Goal: Information Seeking & Learning: Learn about a topic

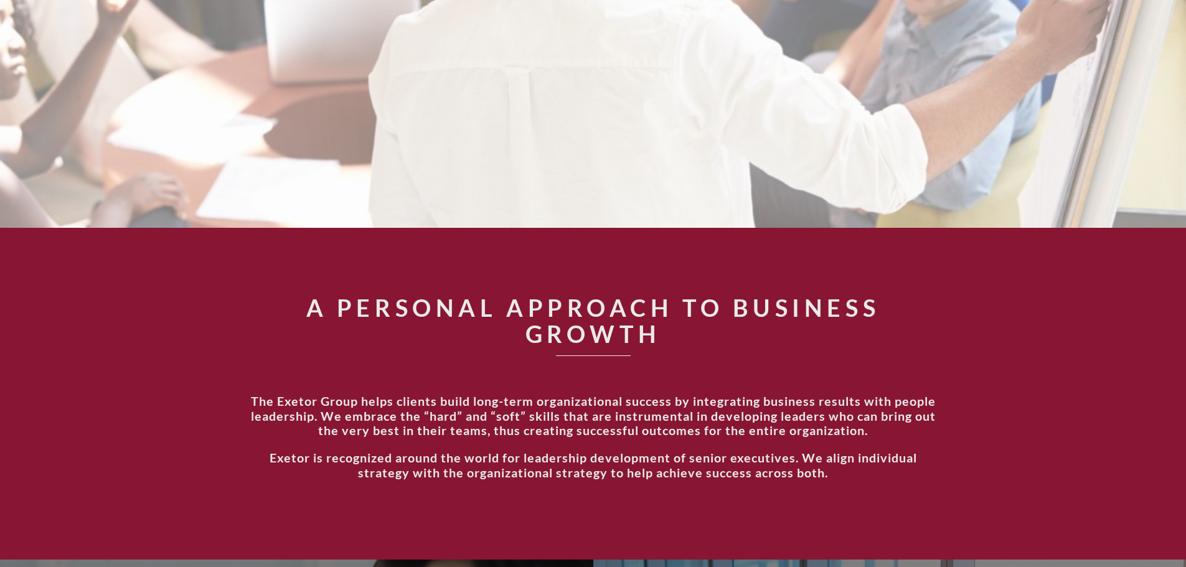
scroll to position [411, 0]
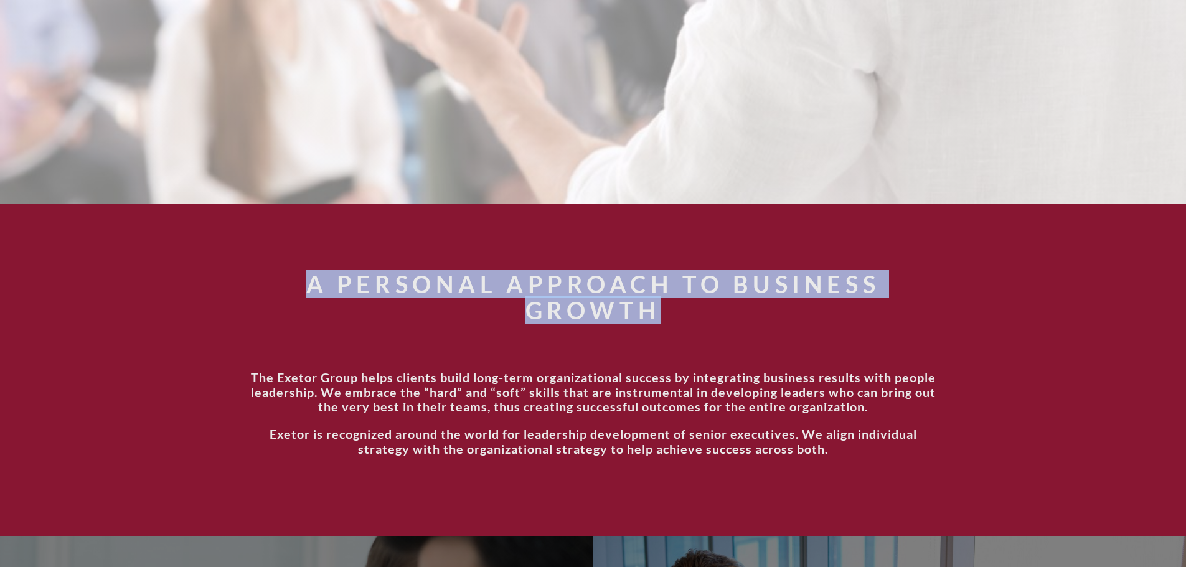
drag, startPoint x: 309, startPoint y: 281, endPoint x: 657, endPoint y: 310, distance: 348.6
click at [657, 310] on h1 "A Personal Approach to Business Growth" at bounding box center [593, 297] width 691 height 52
copy h1 "A Personal Approach to Business Growth"
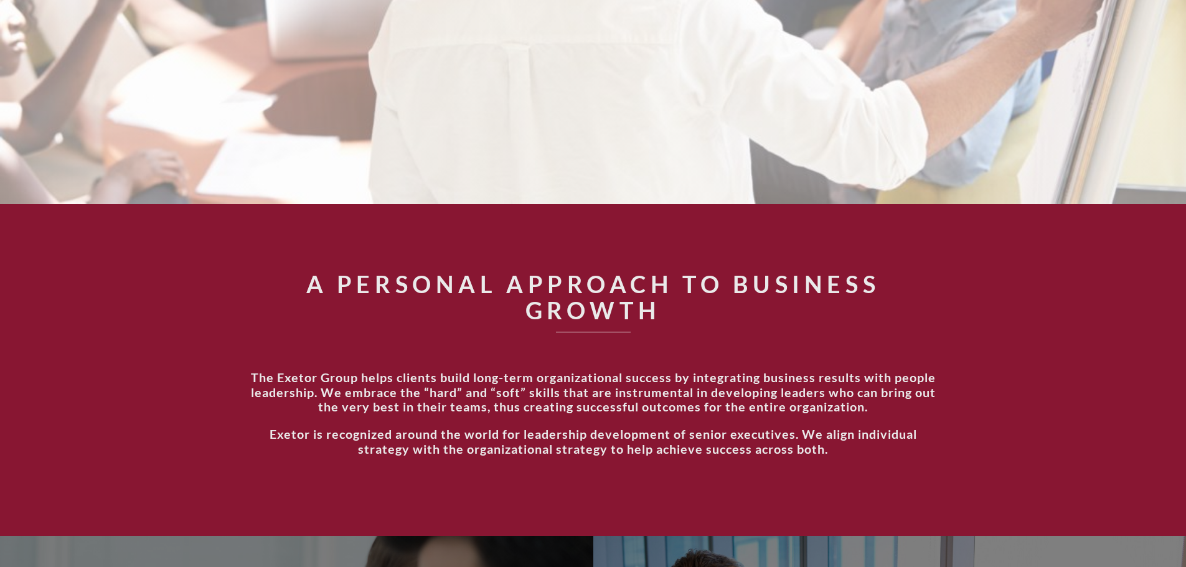
click at [553, 257] on section "A Personal Approach to Business Growth The Exetor Group helps clients build lon…" at bounding box center [593, 370] width 1186 height 332
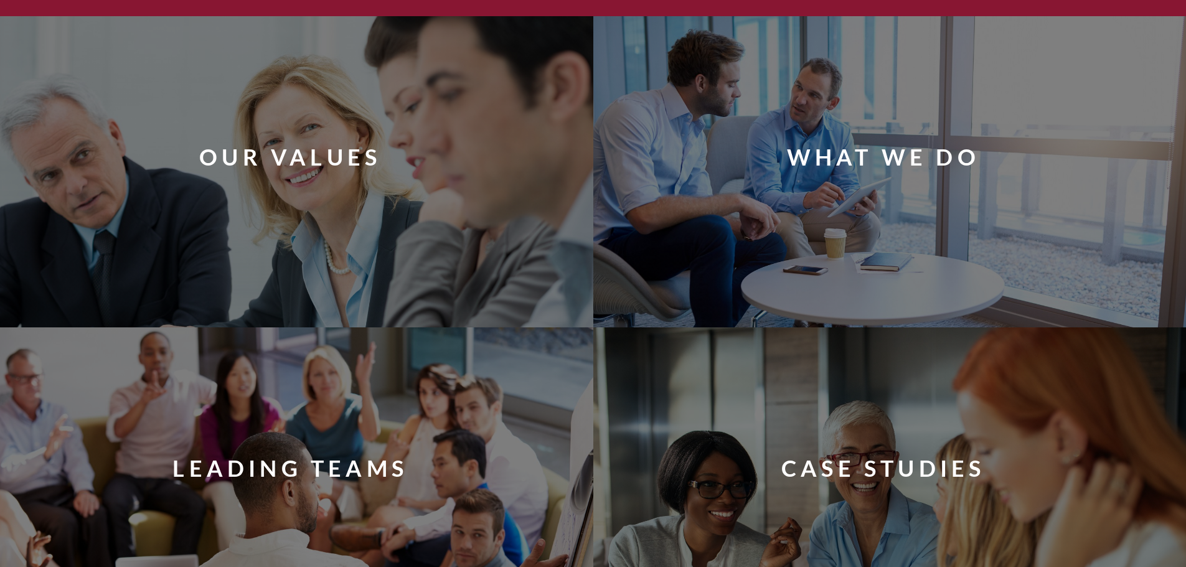
scroll to position [918, 0]
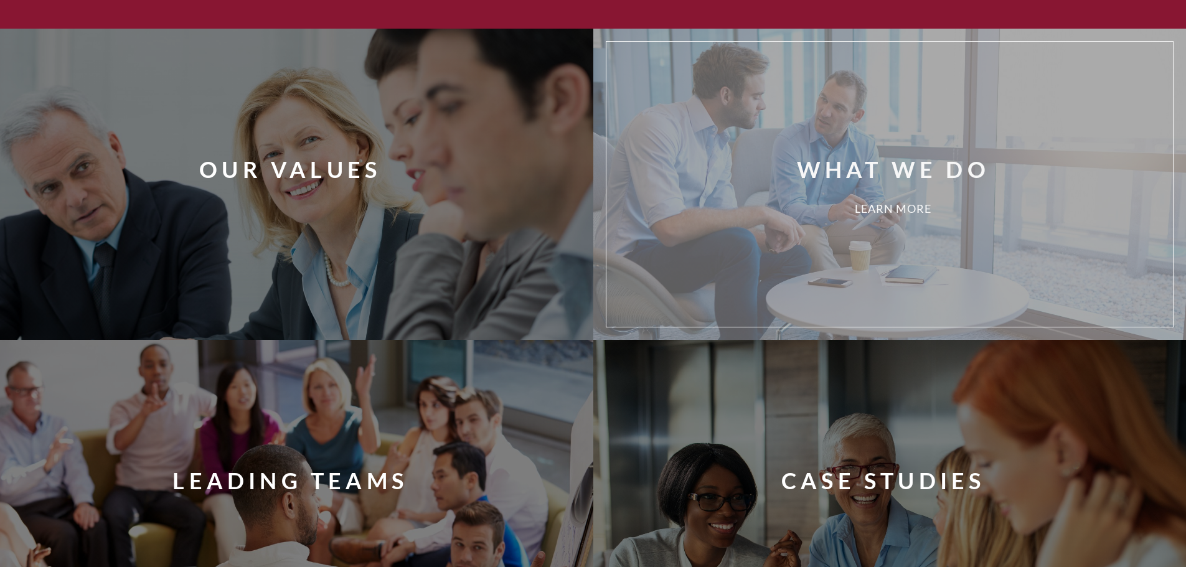
click at [689, 148] on div "What We Do Learn More" at bounding box center [909, 184] width 586 height 266
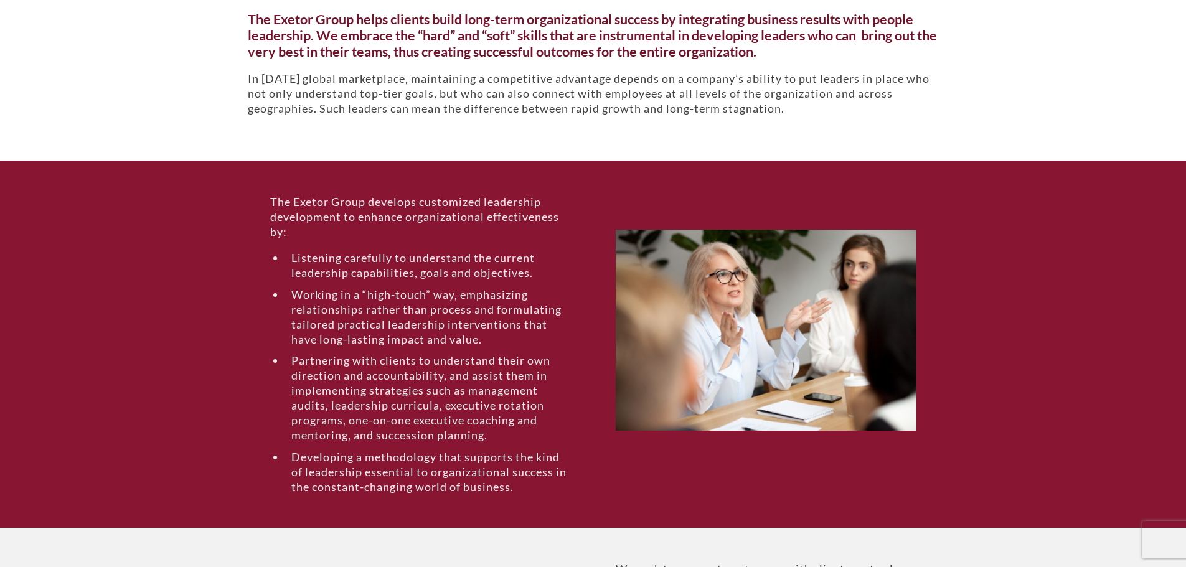
scroll to position [393, 0]
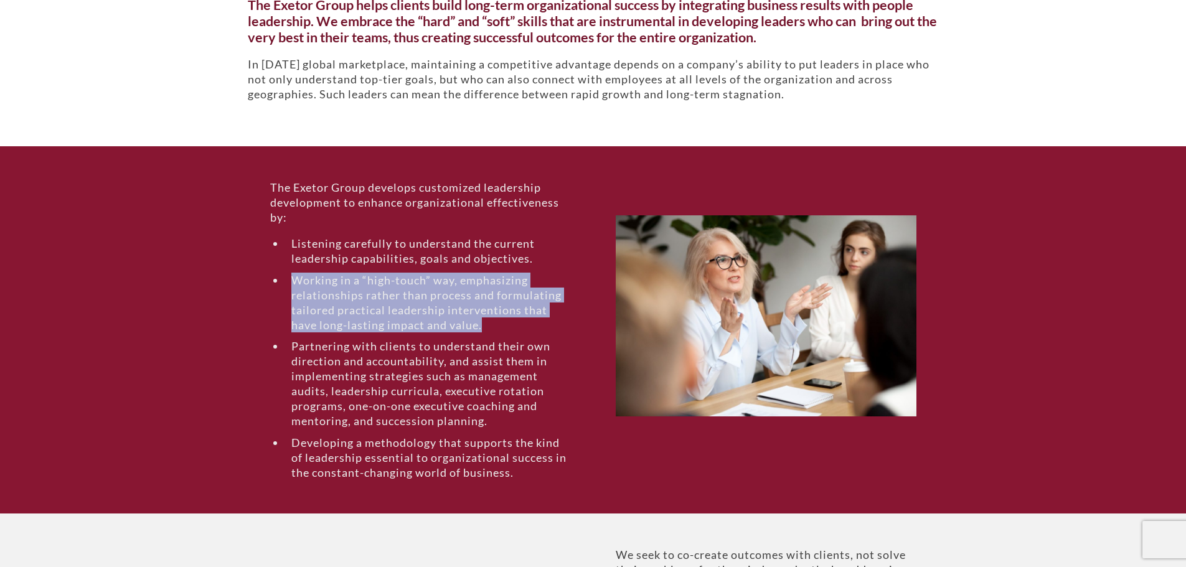
drag, startPoint x: 292, startPoint y: 280, endPoint x: 482, endPoint y: 322, distance: 194.4
click at [482, 322] on li "Working in a “high-touch” way, emphasizing relationships rather than process an…" at bounding box center [428, 303] width 286 height 60
copy li "Working in a “high-touch” way, emphasizing relationships rather than process an…"
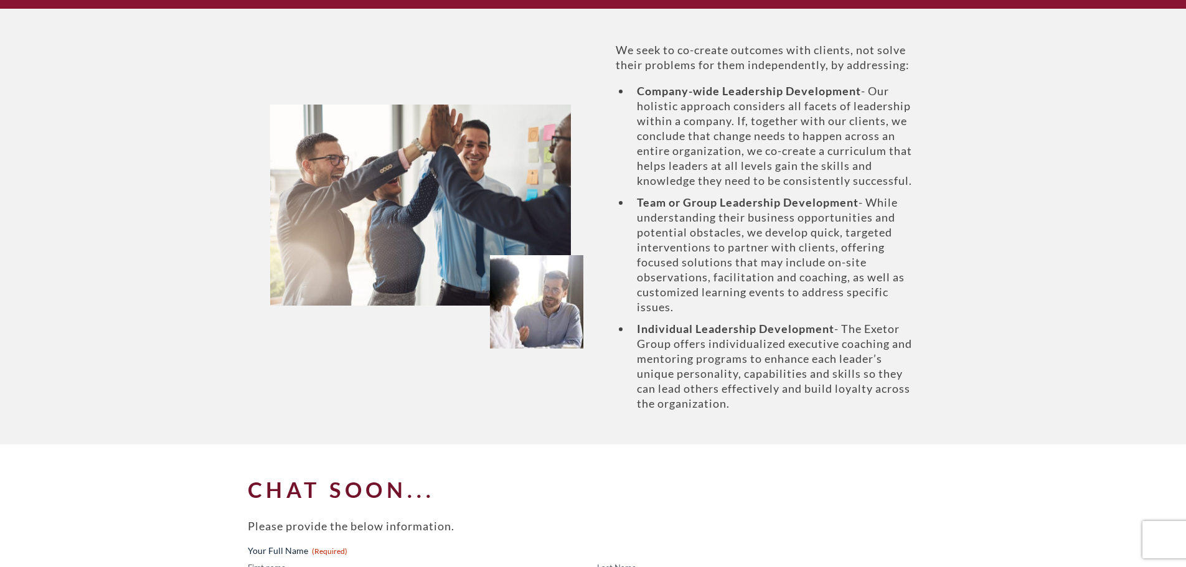
scroll to position [895, 0]
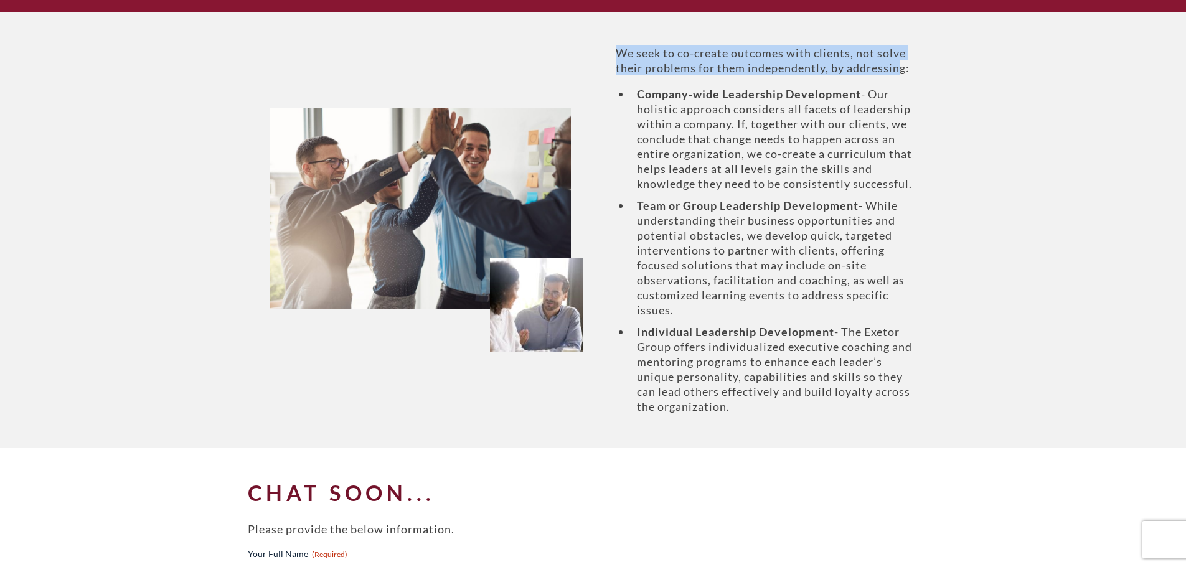
drag, startPoint x: 617, startPoint y: 56, endPoint x: 903, endPoint y: 67, distance: 286.0
click at [903, 67] on p "We seek to co-create outcomes with clients, not solve their problems for them i…" at bounding box center [766, 60] width 301 height 30
copy p "We seek to co-create outcomes with clients, not solve their problems for them i…"
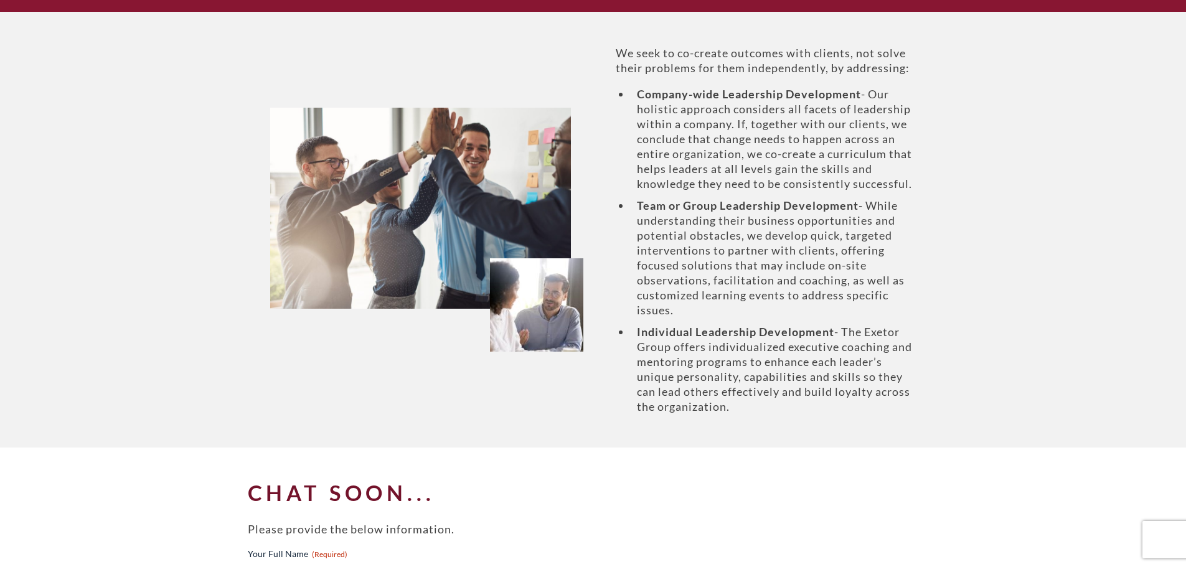
click at [597, 344] on div "We seek to co-create outcomes with clients, not solve their problems for them i…" at bounding box center [766, 229] width 346 height 369
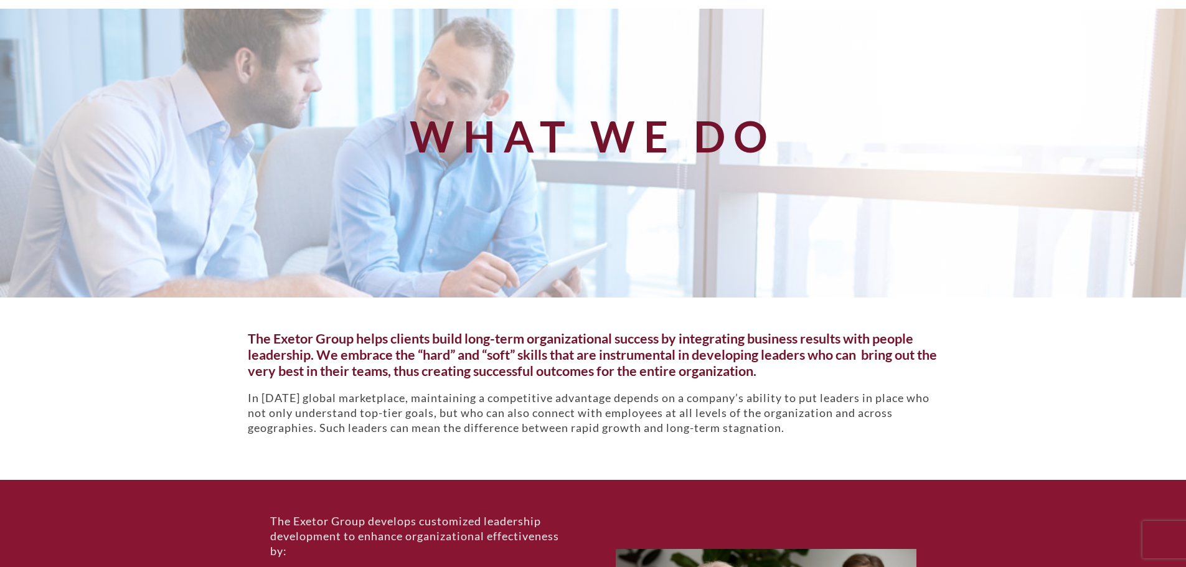
scroll to position [0, 0]
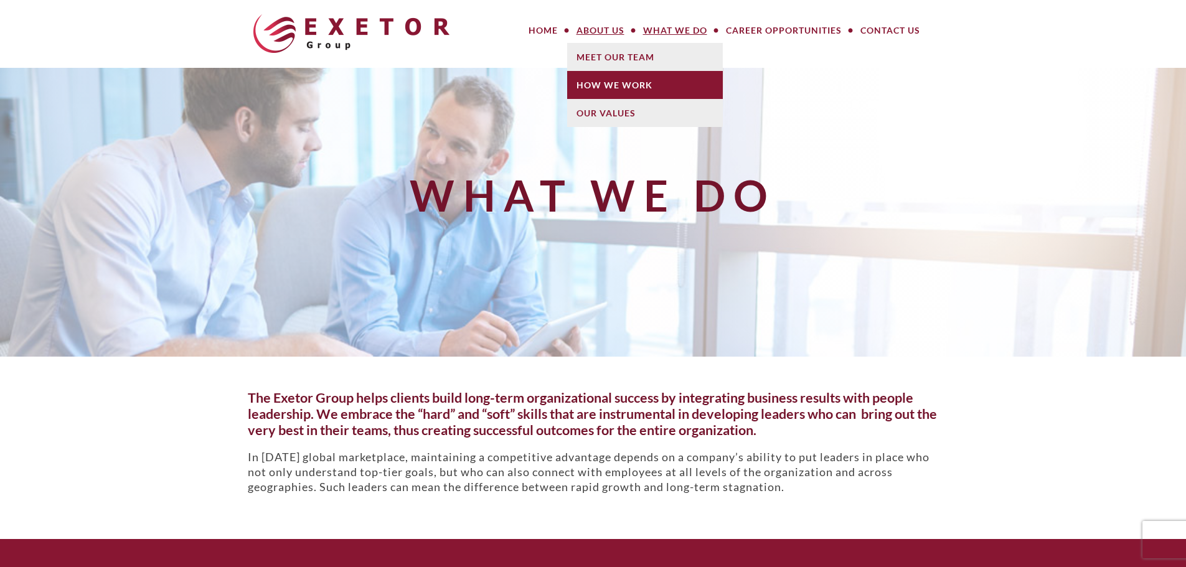
click at [604, 79] on link "How We Work" at bounding box center [645, 85] width 156 height 28
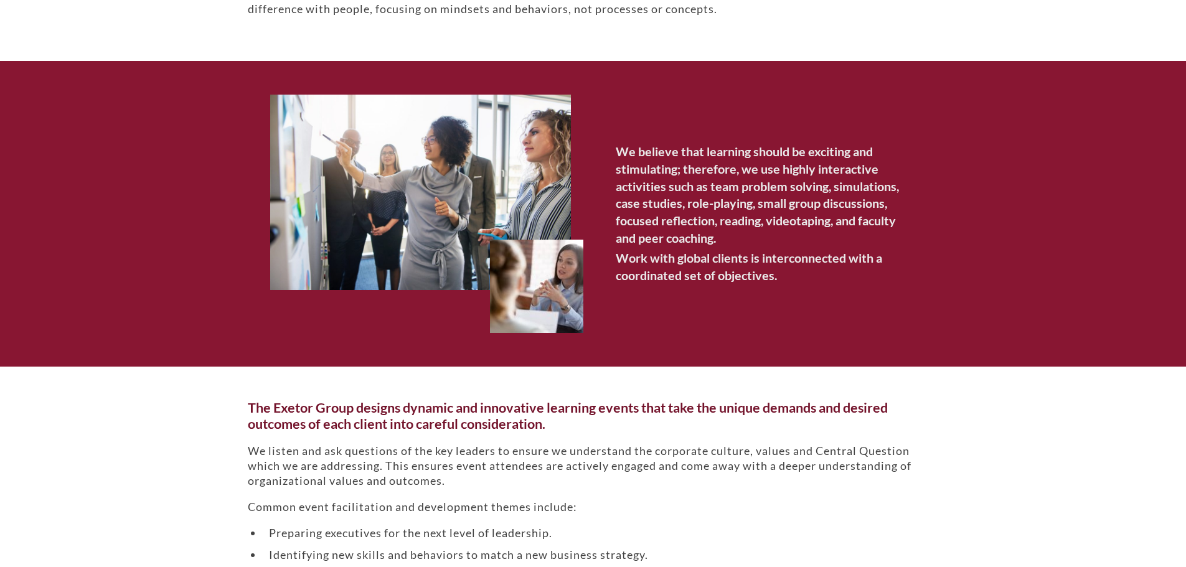
scroll to position [504, 0]
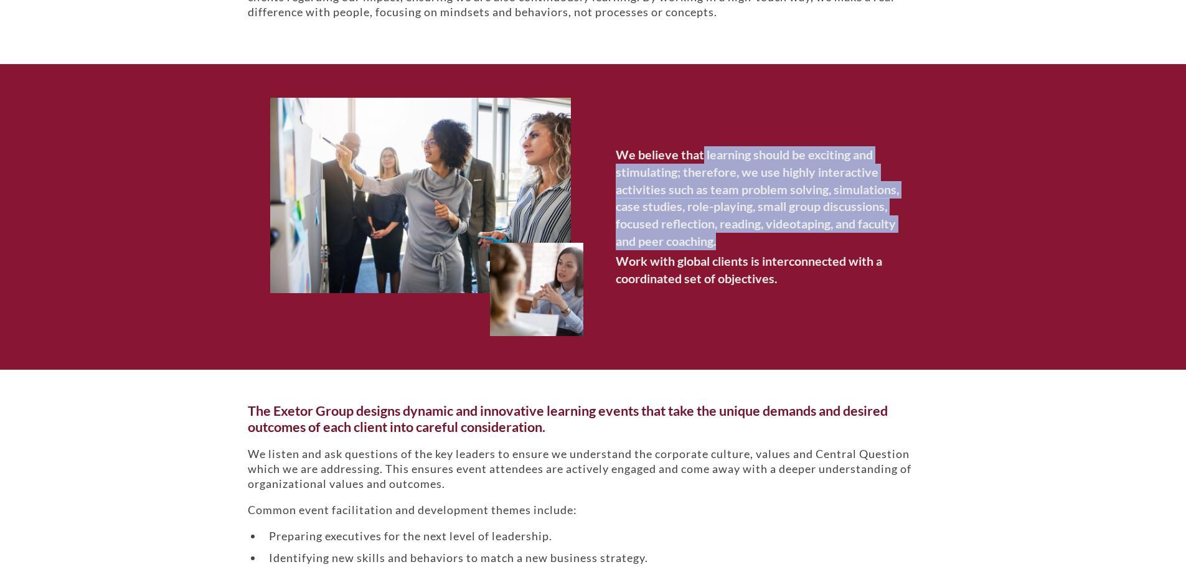
drag, startPoint x: 703, startPoint y: 154, endPoint x: 719, endPoint y: 240, distance: 87.4
click at [719, 240] on h6 "We believe that learning should be exciting and stimulating; therefore, we use …" at bounding box center [766, 197] width 301 height 103
drag, startPoint x: 615, startPoint y: 150, endPoint x: 723, endPoint y: 238, distance: 139.4
click at [723, 238] on h6 "We believe that learning should be exciting and stimulating; therefore, we use …" at bounding box center [766, 197] width 301 height 103
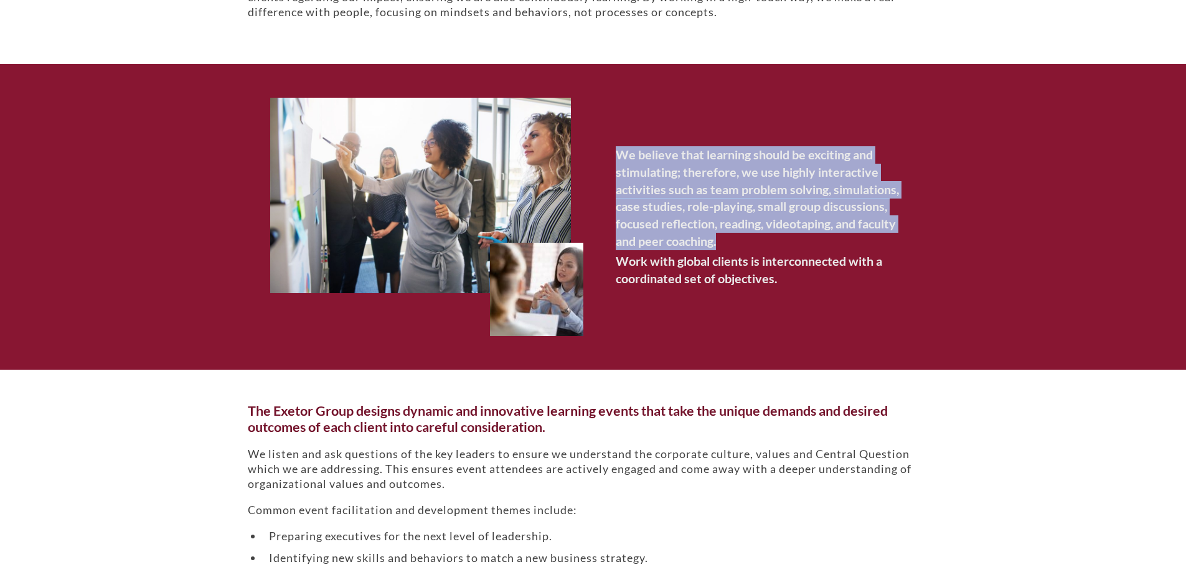
copy h6 "We believe that learning should be exciting and stimulating; therefore, we use …"
click at [600, 219] on div "We believe that learning should be exciting and stimulating; therefore, we use …" at bounding box center [766, 216] width 346 height 141
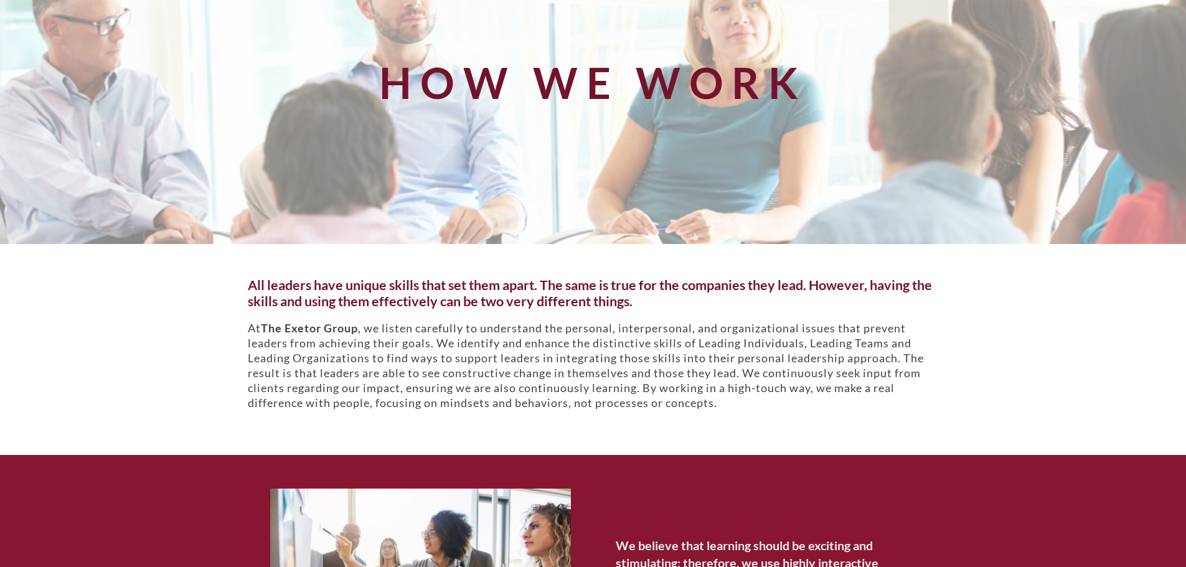
scroll to position [0, 0]
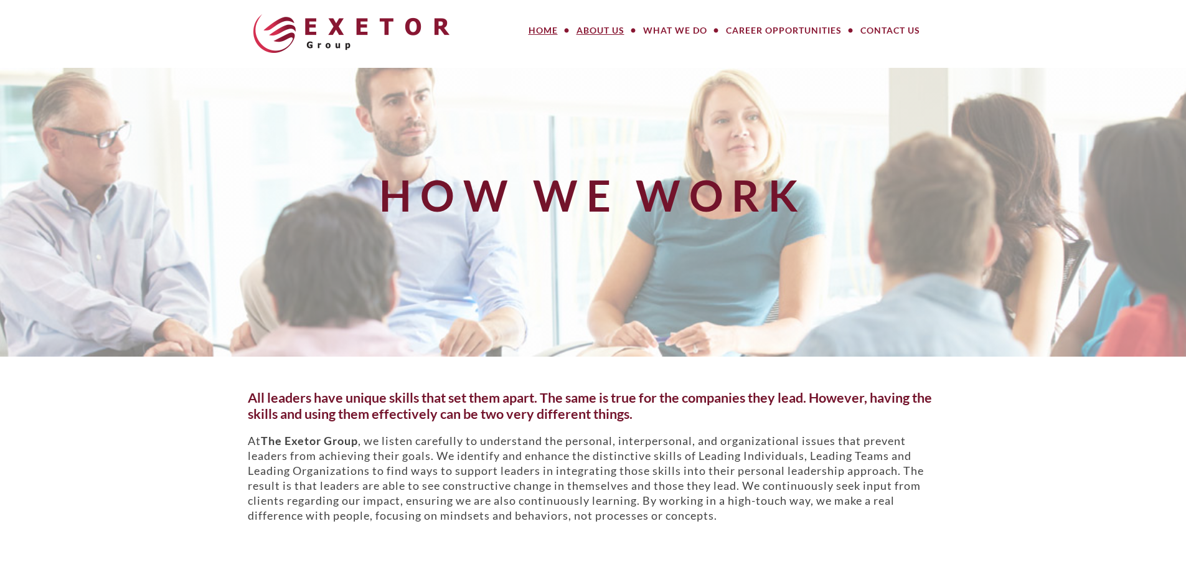
click at [554, 27] on link "Home" at bounding box center [543, 30] width 48 height 25
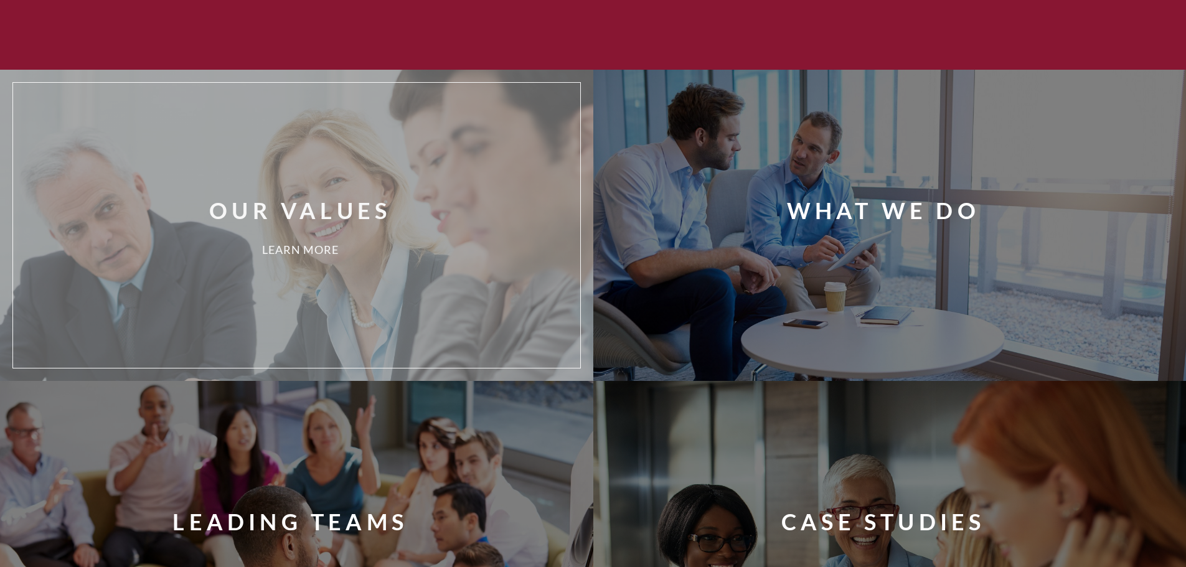
scroll to position [878, 0]
click at [426, 239] on div "Our Values Learn More" at bounding box center [315, 225] width 586 height 266
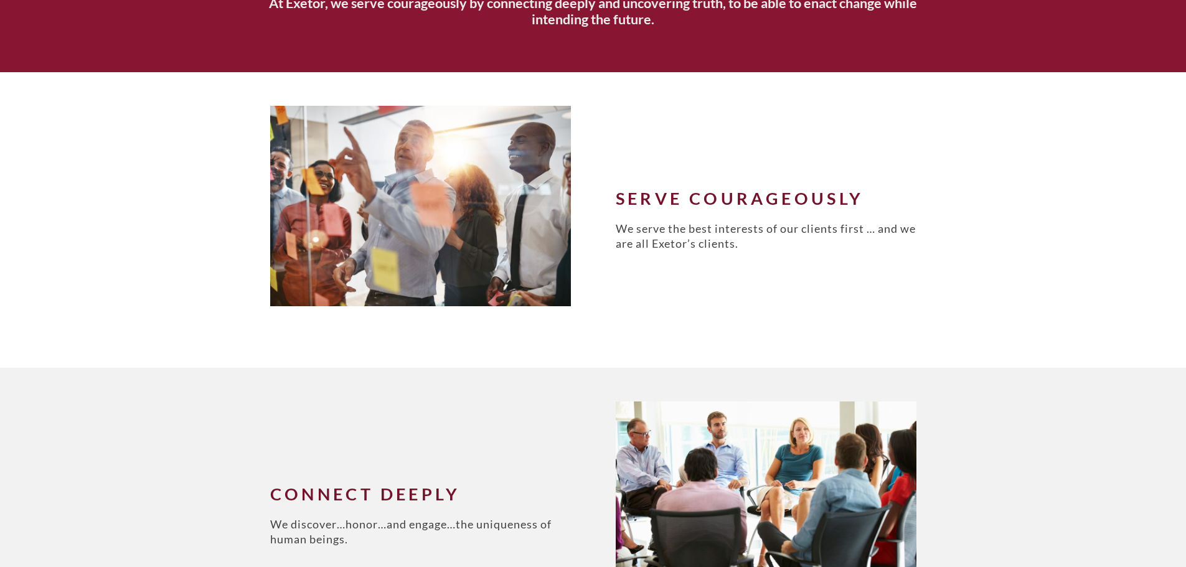
scroll to position [372, 0]
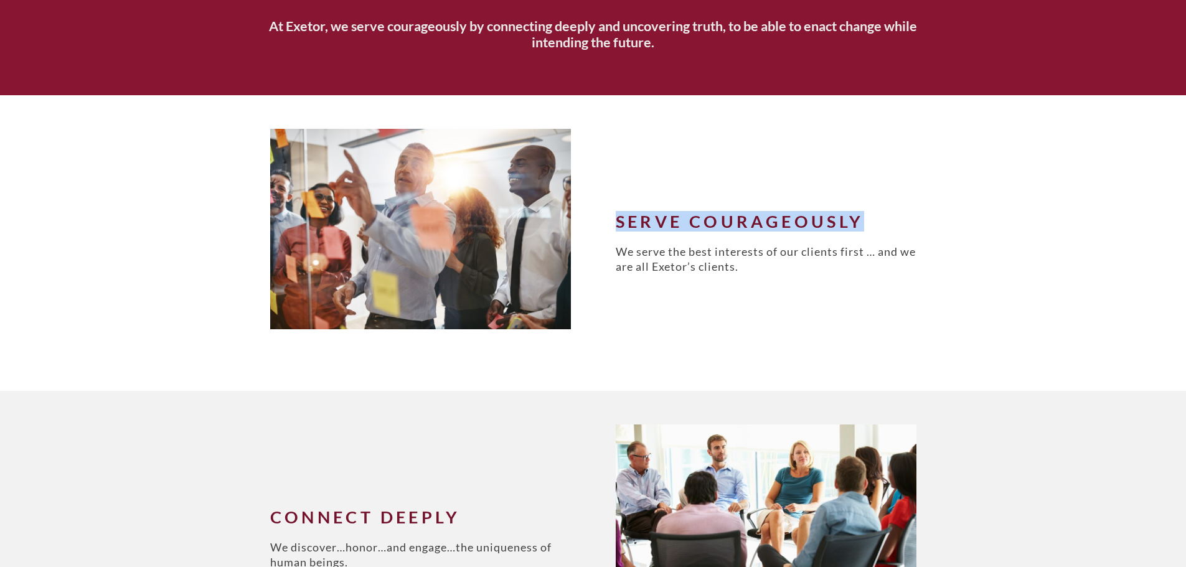
drag, startPoint x: 618, startPoint y: 224, endPoint x: 859, endPoint y: 215, distance: 240.4
click at [859, 215] on h3 "Serve Courageously" at bounding box center [766, 221] width 301 height 19
copy h3 "Serve Courageously"
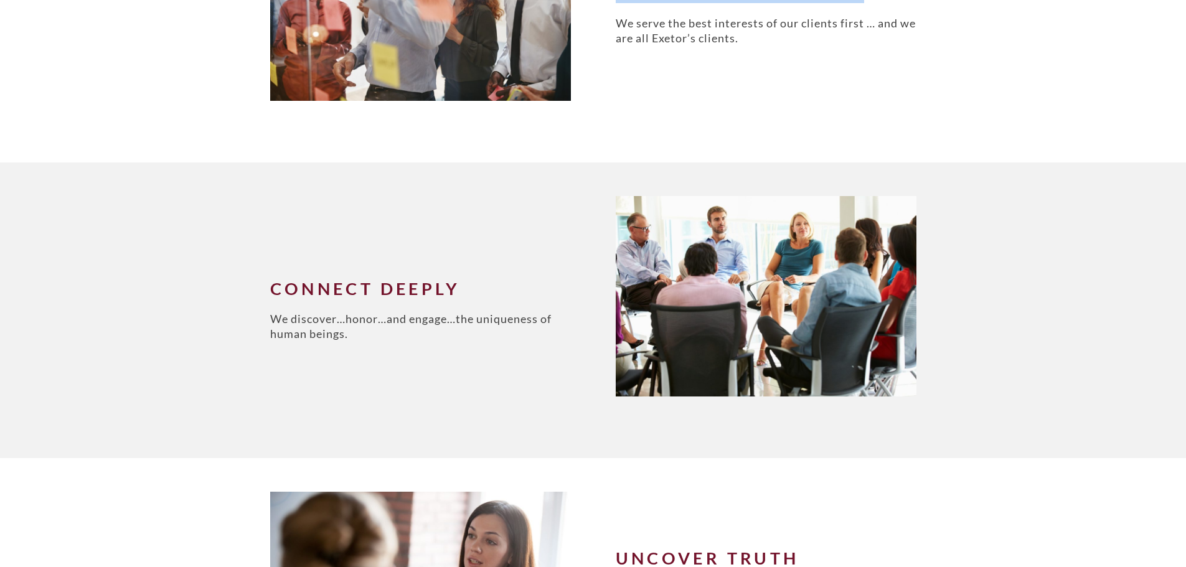
scroll to position [601, 0]
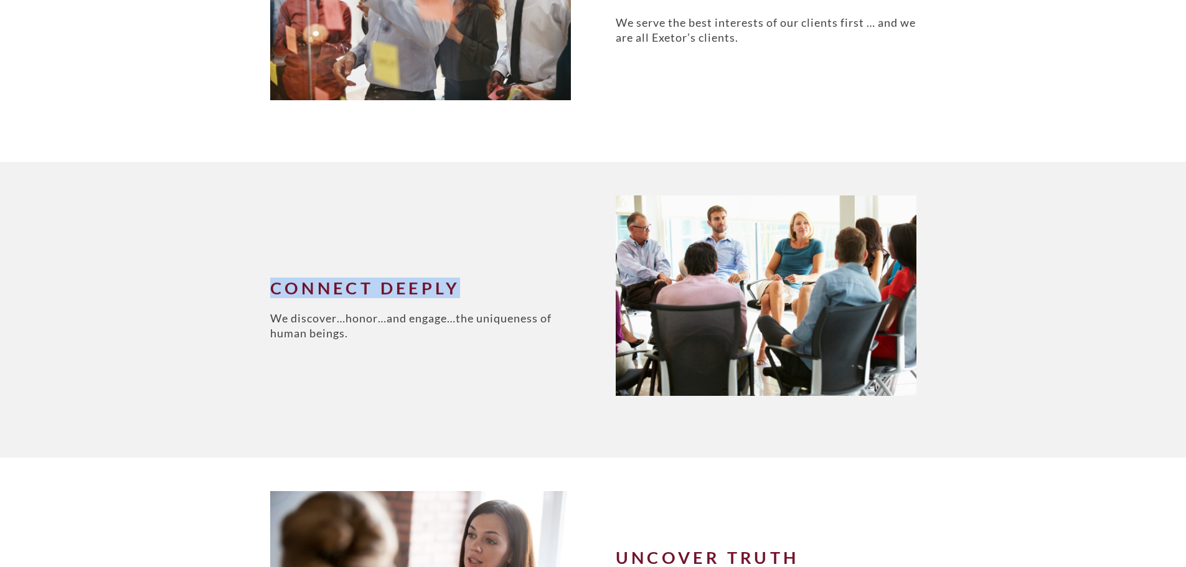
drag, startPoint x: 272, startPoint y: 285, endPoint x: 456, endPoint y: 281, distance: 184.3
click at [456, 281] on h3 "Connect Deeply" at bounding box center [420, 288] width 301 height 19
copy h3 "Connect Deeply"
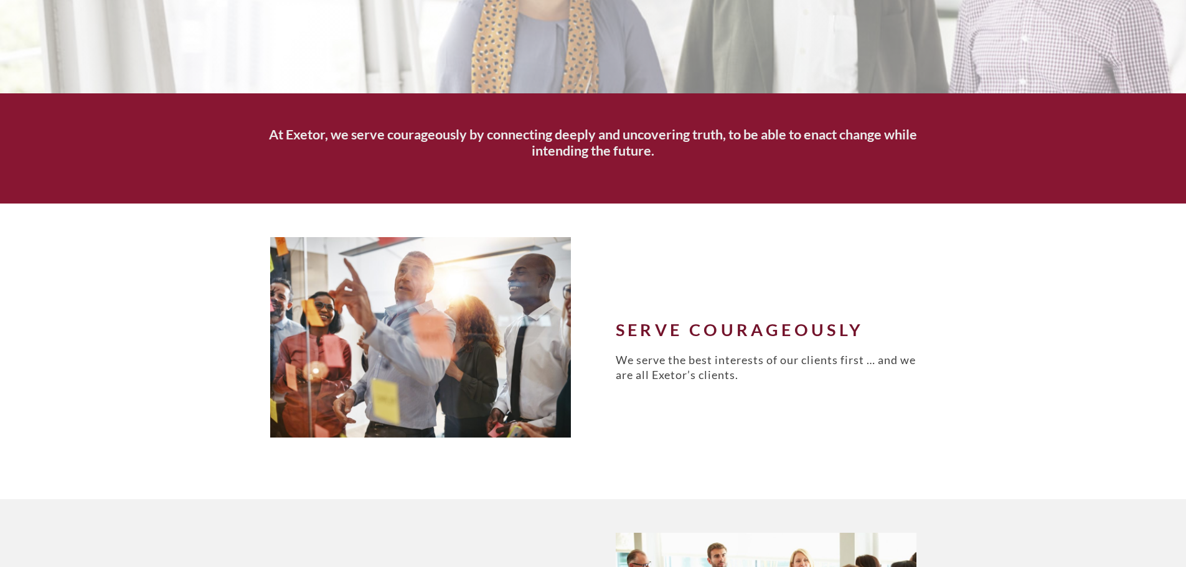
scroll to position [0, 0]
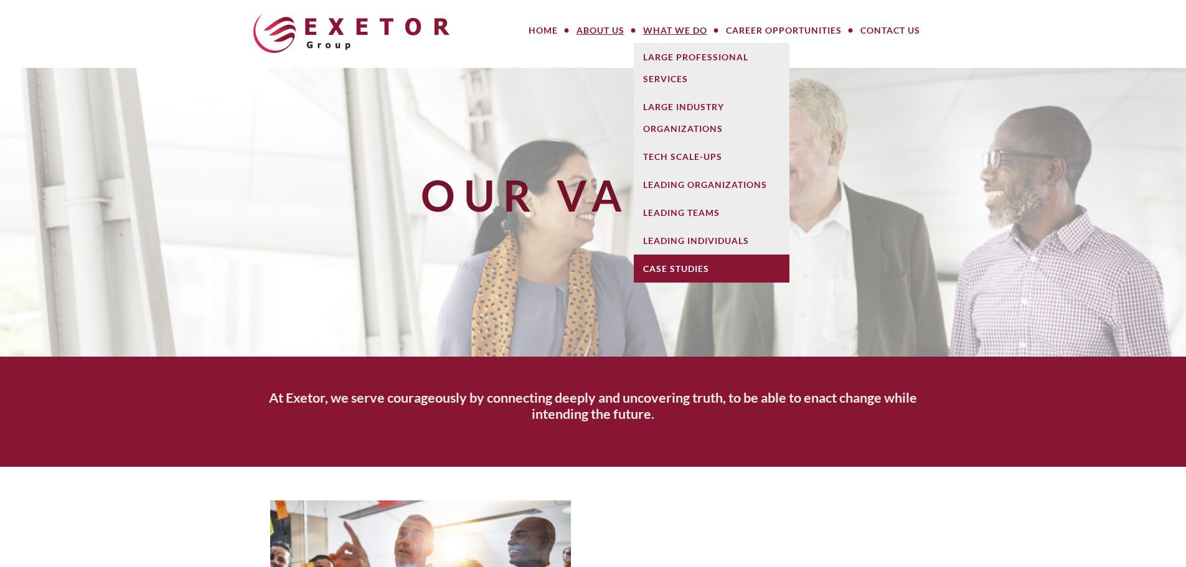
click at [682, 263] on link "Case Studies" at bounding box center [712, 269] width 156 height 28
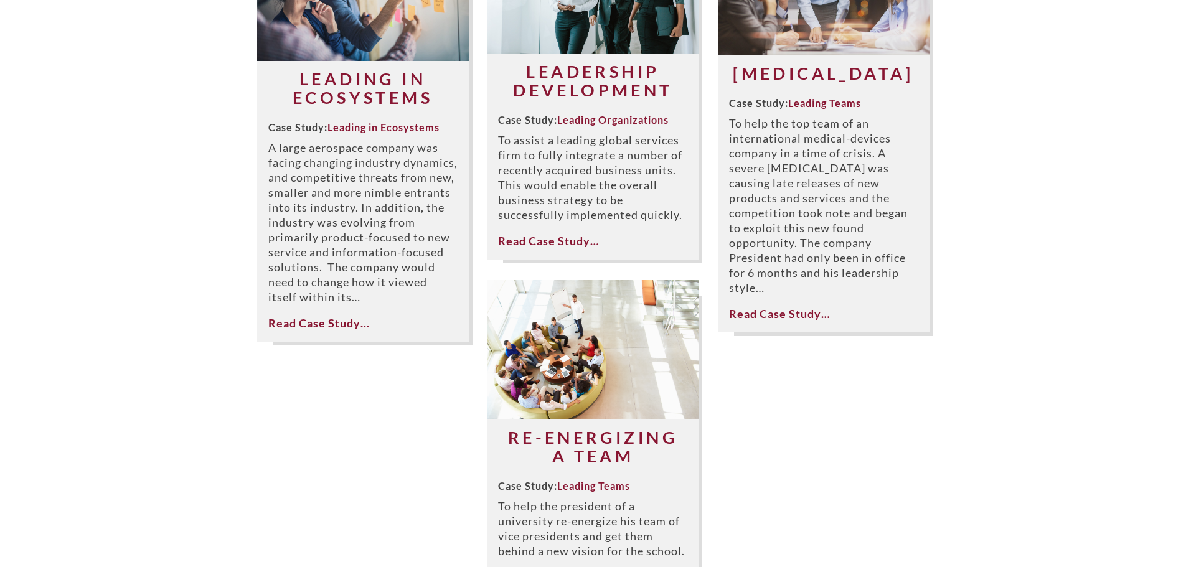
scroll to position [482, 0]
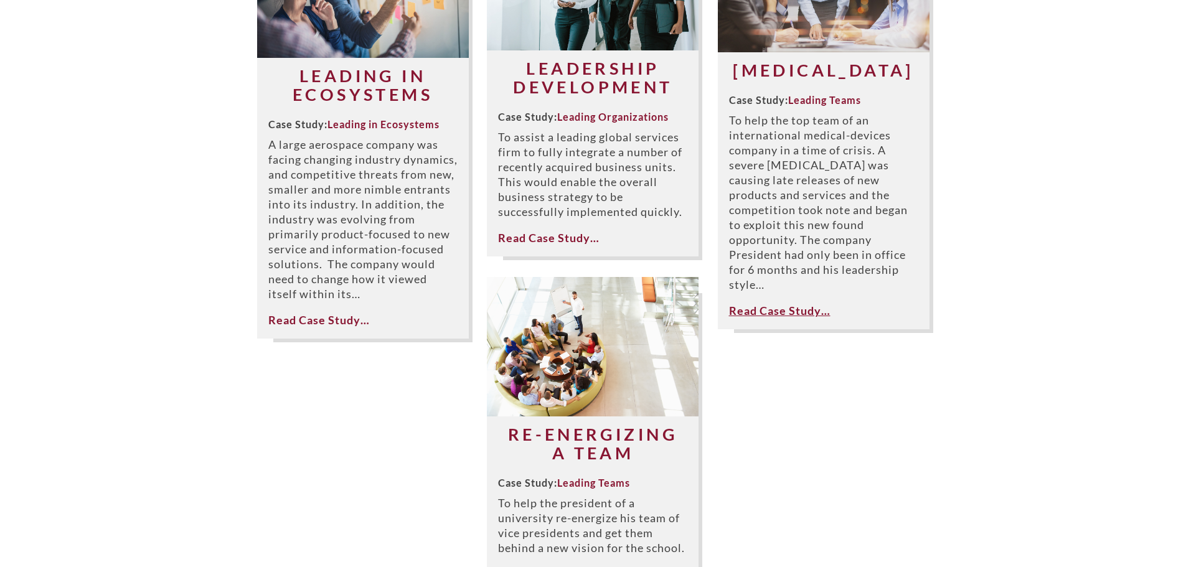
click at [758, 318] on link "Read Case Study…" at bounding box center [779, 311] width 101 height 14
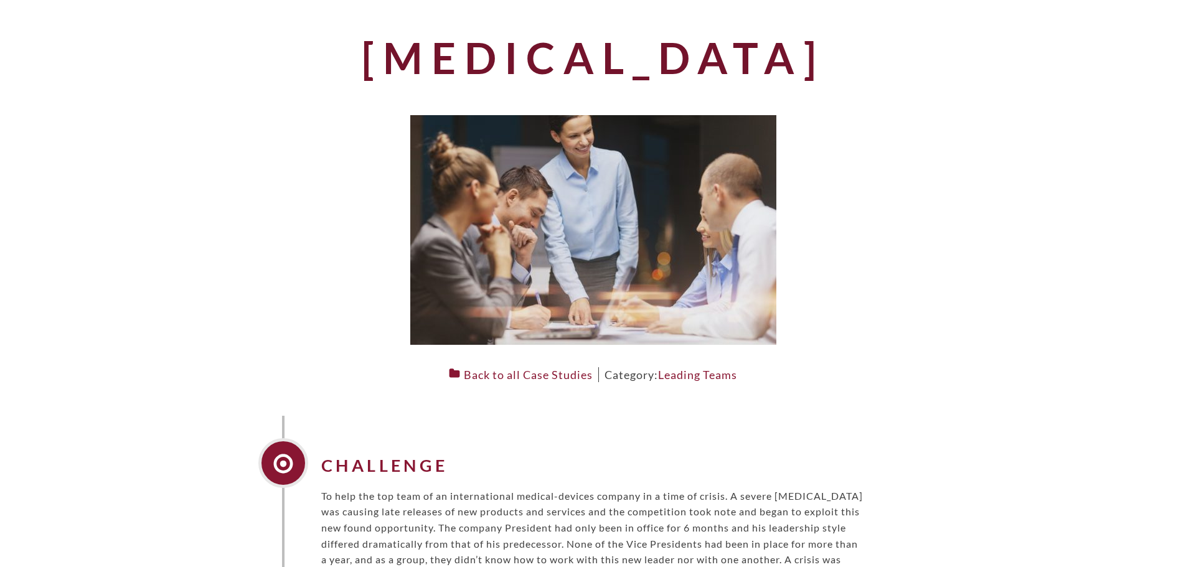
scroll to position [103, 0]
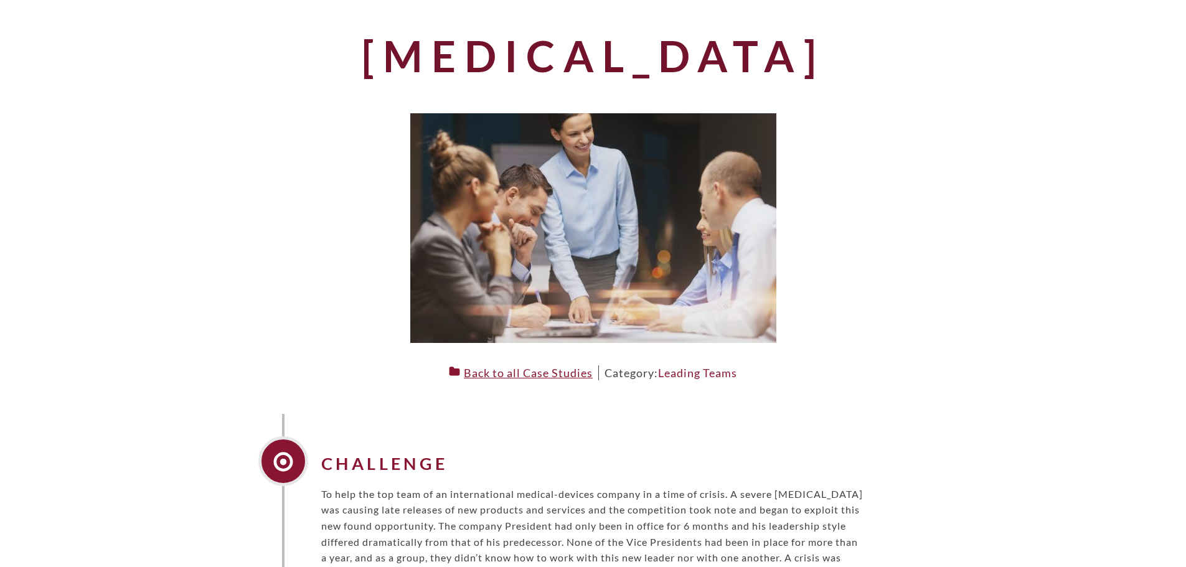
click at [529, 372] on link "Back to all Case Studies" at bounding box center [521, 373] width 144 height 14
